Goal: Task Accomplishment & Management: Use online tool/utility

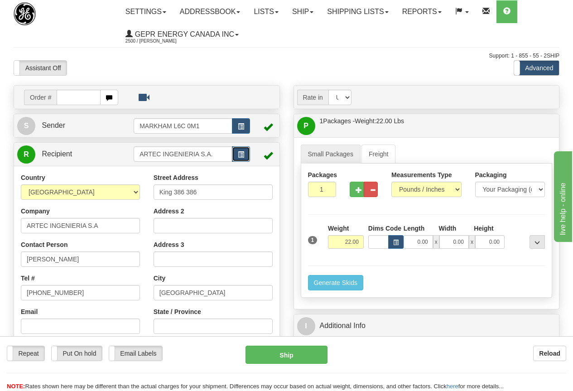
click at [240, 153] on span "button" at bounding box center [241, 155] width 6 height 6
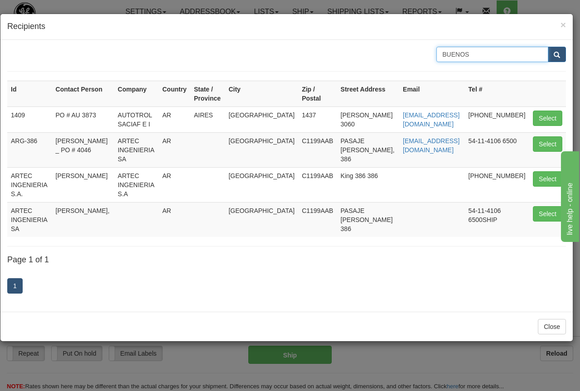
click at [479, 54] on input "BUENOS" at bounding box center [492, 54] width 112 height 15
drag, startPoint x: 479, startPoint y: 53, endPoint x: 378, endPoint y: 44, distance: 101.4
click at [378, 44] on div "BUENOS Id Contact Person Company Country State / Province City Zip / Postal Str…" at bounding box center [286, 176] width 572 height 272
type input "[GEOGRAPHIC_DATA]"
click at [556, 51] on button "submit" at bounding box center [556, 54] width 18 height 15
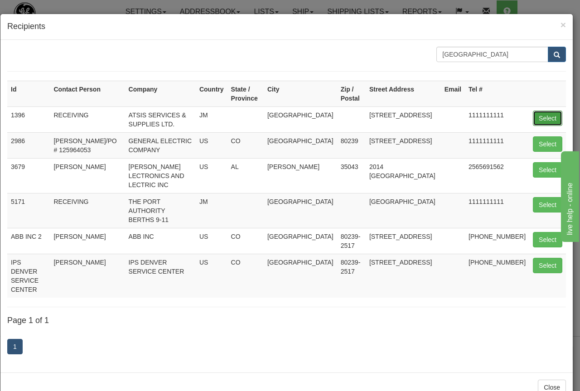
click at [548, 119] on button "Select" at bounding box center [546, 117] width 29 height 15
type input "1396"
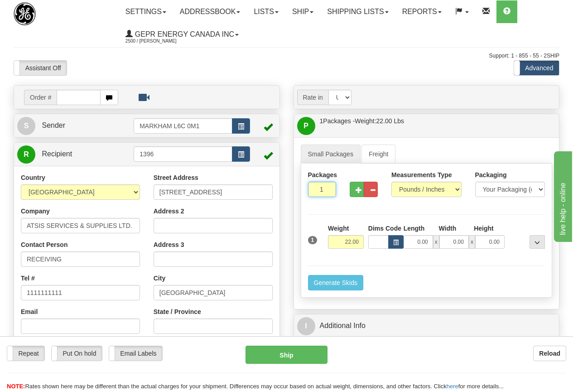
click at [314, 189] on input "1" at bounding box center [322, 189] width 28 height 15
type input "2"
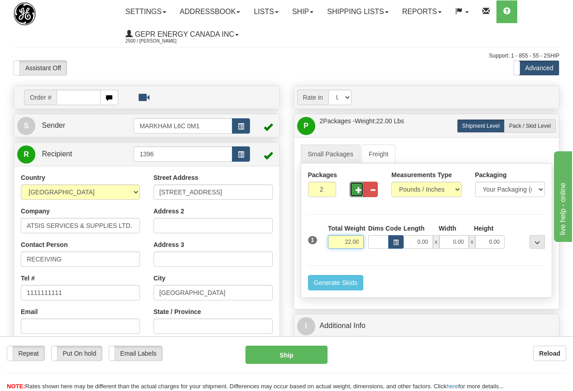
click at [337, 241] on input "22.00" at bounding box center [346, 242] width 36 height 14
type input "14.00"
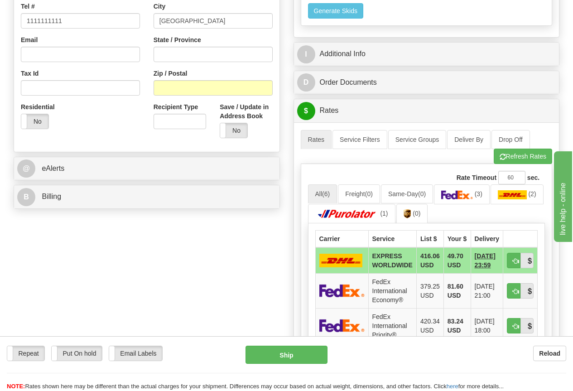
scroll to position [317, 0]
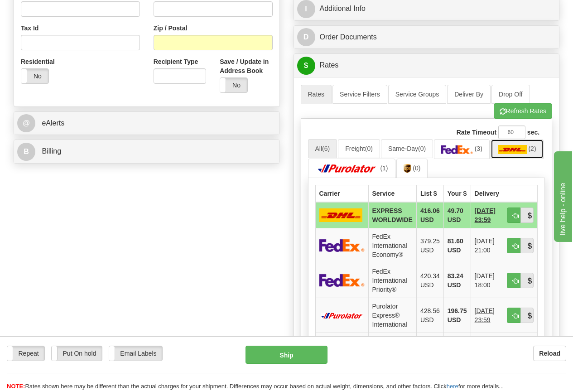
click at [498, 154] on img at bounding box center [512, 149] width 29 height 9
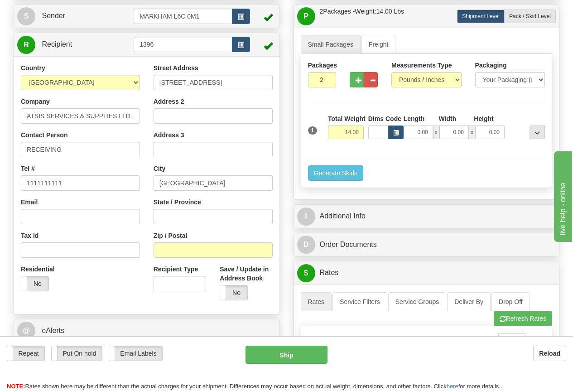
scroll to position [91, 0]
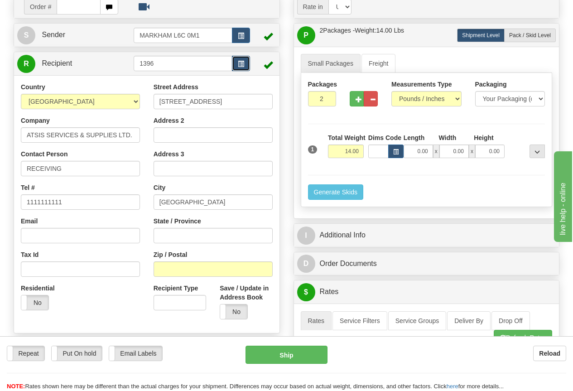
click at [242, 62] on span "button" at bounding box center [241, 64] width 6 height 6
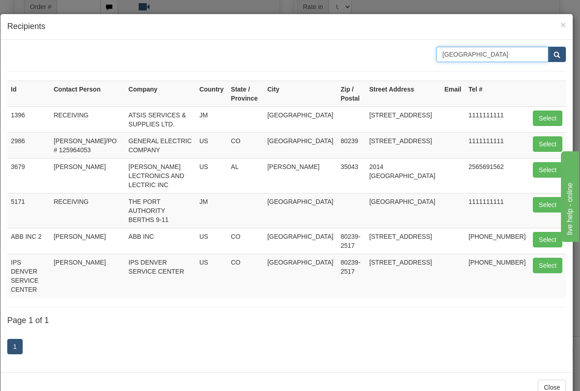
click at [486, 51] on input "[GEOGRAPHIC_DATA]" at bounding box center [492, 54] width 112 height 15
drag, startPoint x: 493, startPoint y: 52, endPoint x: 388, endPoint y: 47, distance: 105.2
click at [388, 47] on div "[GEOGRAPHIC_DATA]" at bounding box center [286, 54] width 572 height 15
type input "[GEOGRAPHIC_DATA]"
click at [555, 53] on span "submit" at bounding box center [556, 55] width 6 height 6
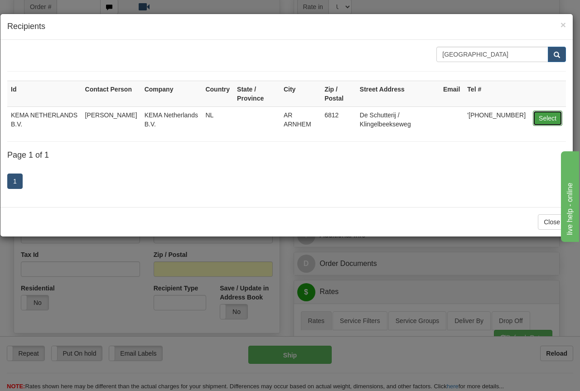
click at [548, 117] on button "Select" at bounding box center [546, 117] width 29 height 15
type input "KEMA NETHERLANDS B.V."
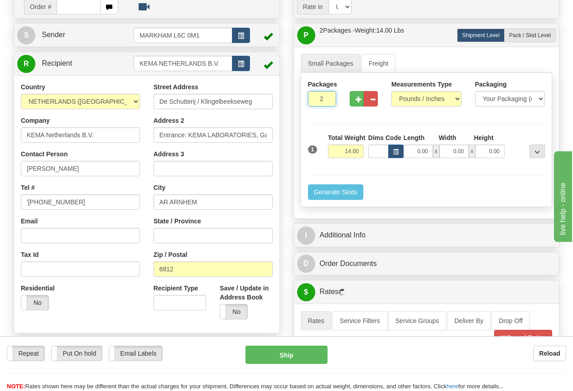
click at [316, 95] on input "2" at bounding box center [322, 98] width 28 height 15
type input "3"
click at [340, 150] on input "14.00" at bounding box center [346, 151] width 36 height 14
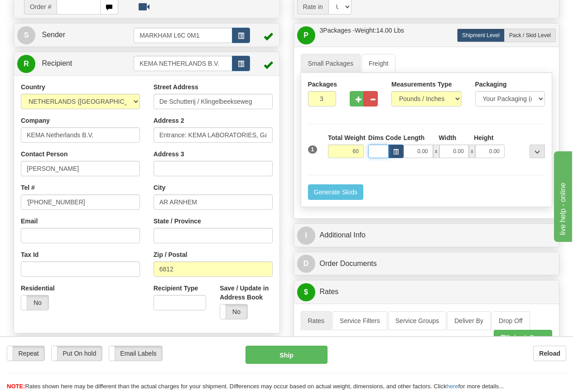
type input "60.00"
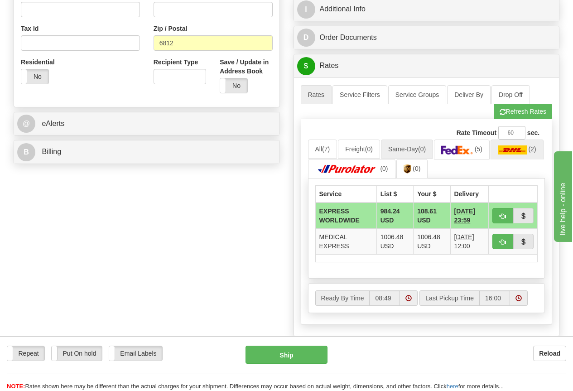
scroll to position [317, 0]
